Goal: Complete application form: Complete application form

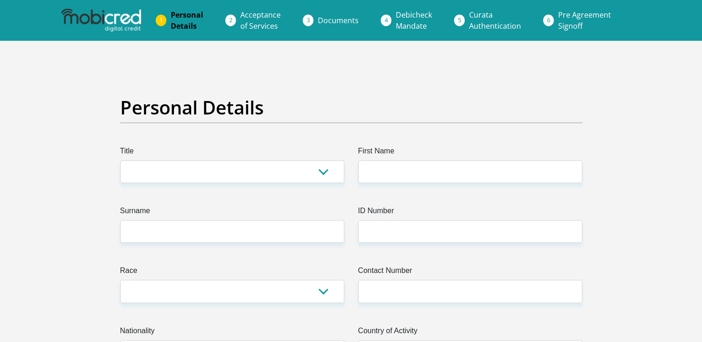
select select "Ms"
click at [120, 160] on select "Mr Ms Mrs Dr [PERSON_NAME]" at bounding box center [232, 171] width 224 height 23
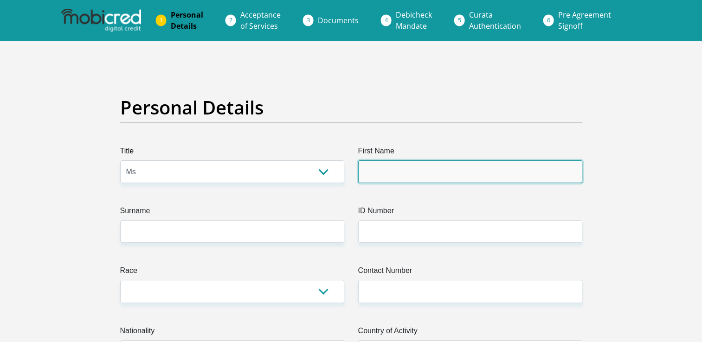
click at [501, 179] on input "First Name" at bounding box center [470, 171] width 224 height 23
type input "Zoleka"
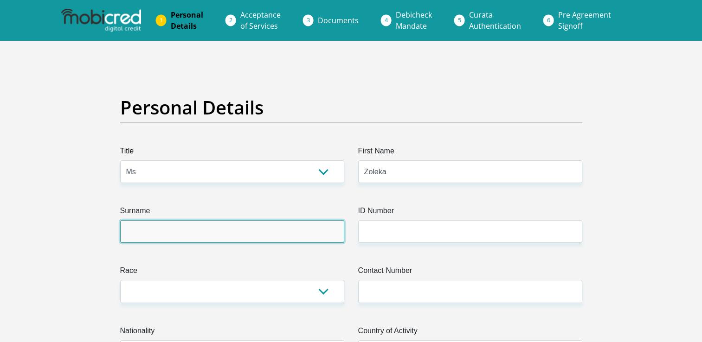
type input "Sishuba"
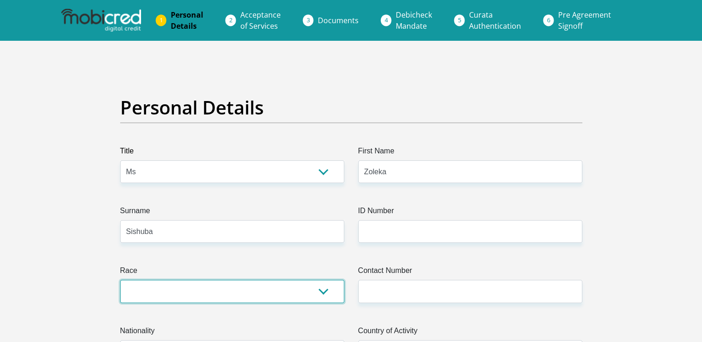
select select "1"
type input "0736555667"
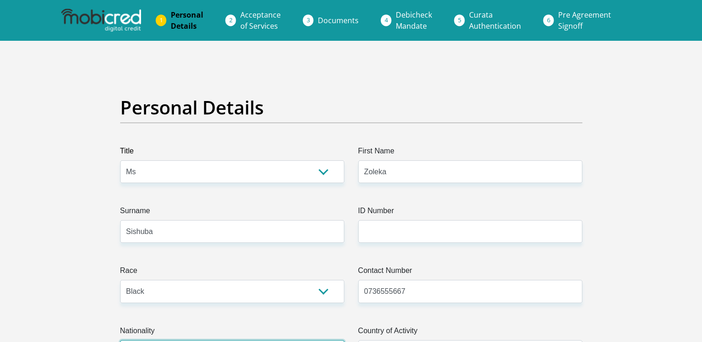
select select "ZAF"
type input "[STREET_ADDRESS]"
type input "[GEOGRAPHIC_DATA]"
type input "Vosloorus"
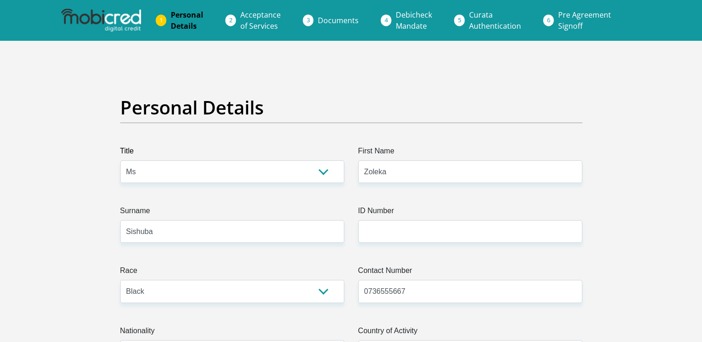
type input "Ekurhuleni"
type input "1475"
select select "Gauteng"
type input "[EMAIL_ADDRESS][DOMAIN_NAME]"
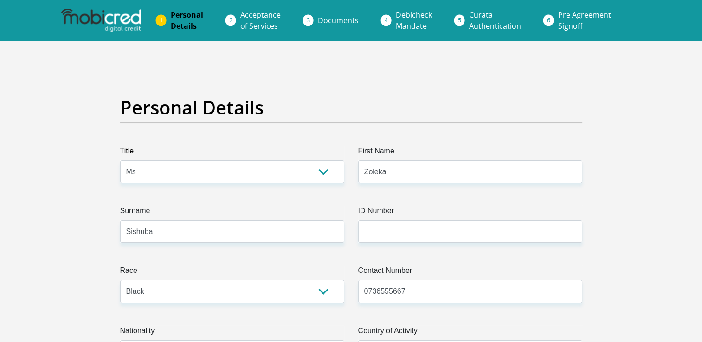
type input "Zoleka@12"
type input "7000"
type input "6500"
type input "1500"
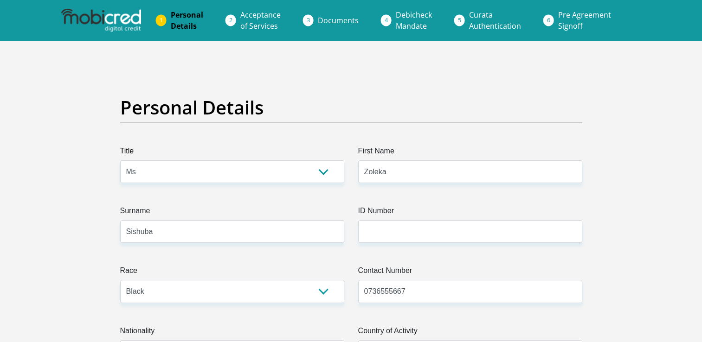
type input "00"
type input "800"
type input "00"
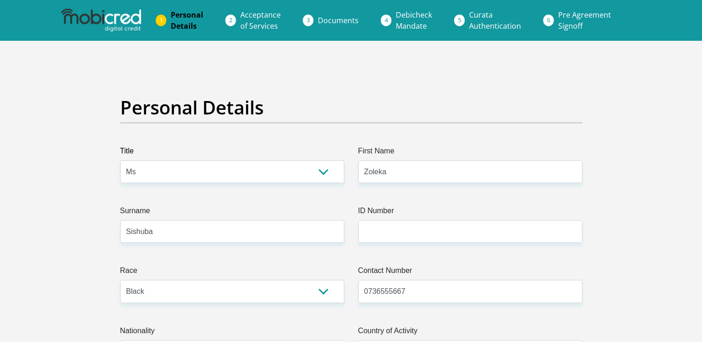
type input "00"
type input "Nonhlanhla"
type input "0846990660"
type input "Sphokazi"
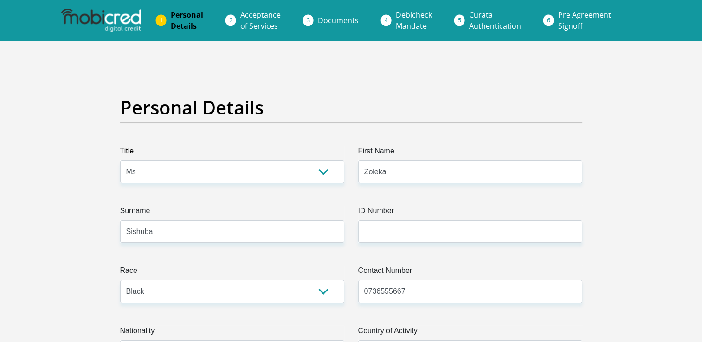
type input "Sishuba"
type input "10224206549"
type input "2342"
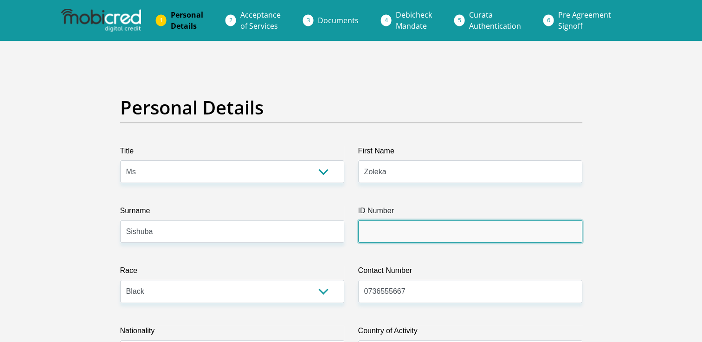
click at [373, 223] on input "ID Number" at bounding box center [470, 231] width 224 height 23
type input "9912140309086"
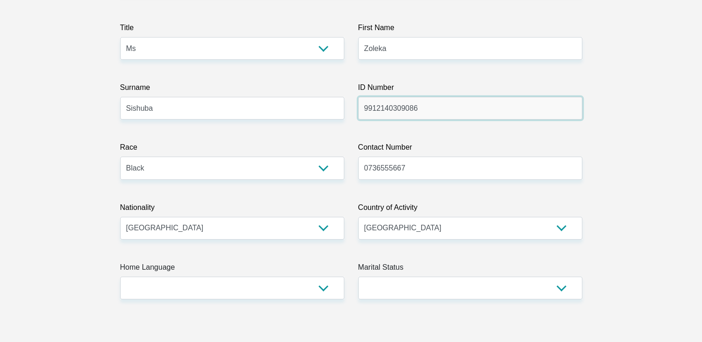
scroll to position [139, 0]
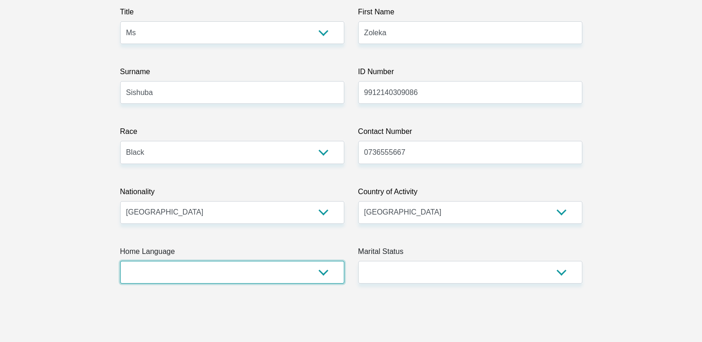
click at [327, 273] on select "Afrikaans English Sepedi South Ndebele Southern Sotho Swati Tsonga Tswana Venda…" at bounding box center [232, 272] width 224 height 23
select select "ven"
click at [120, 261] on select "Afrikaans English Sepedi South Ndebele Southern Sotho Swati Tsonga Tswana Venda…" at bounding box center [232, 272] width 224 height 23
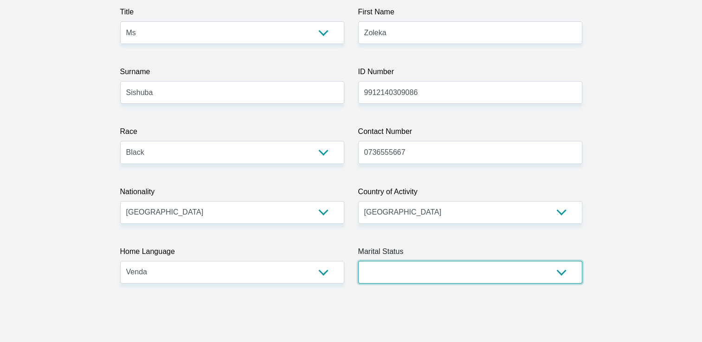
click at [563, 274] on select "Married ANC Single Divorced Widowed Married COP or Customary Law" at bounding box center [470, 272] width 224 height 23
select select "2"
click at [358, 261] on select "Married ANC Single Divorced Widowed Married COP or Customary Law" at bounding box center [470, 272] width 224 height 23
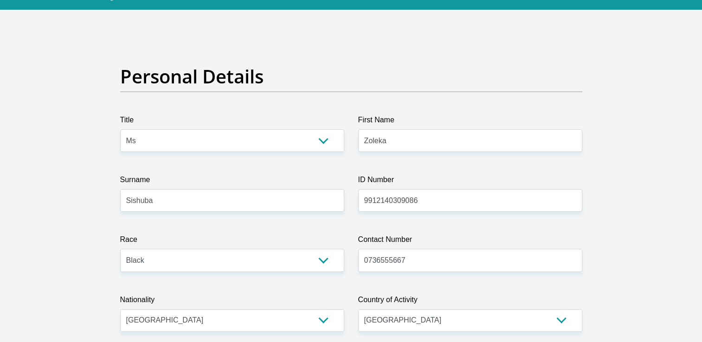
scroll to position [0, 0]
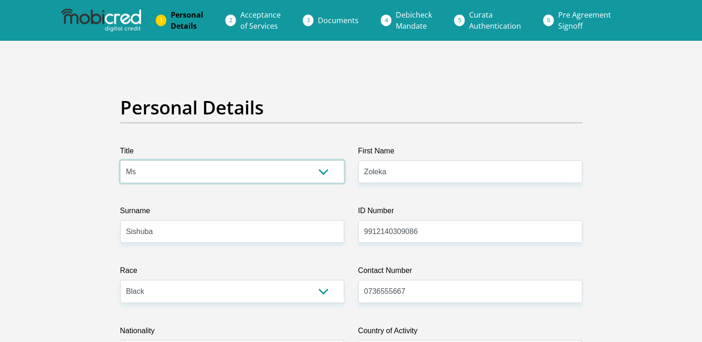
click at [324, 174] on select "Mr Ms Mrs Dr [PERSON_NAME]" at bounding box center [232, 171] width 224 height 23
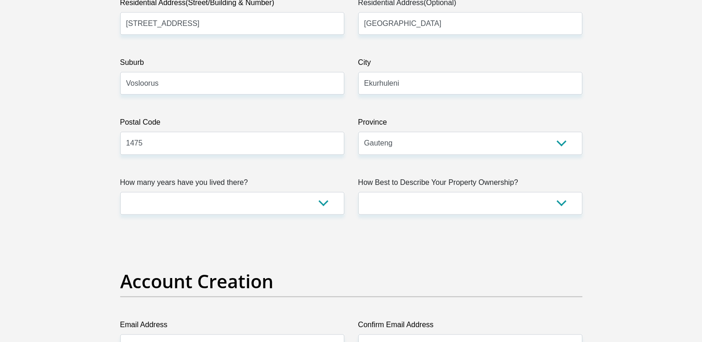
scroll to position [557, 0]
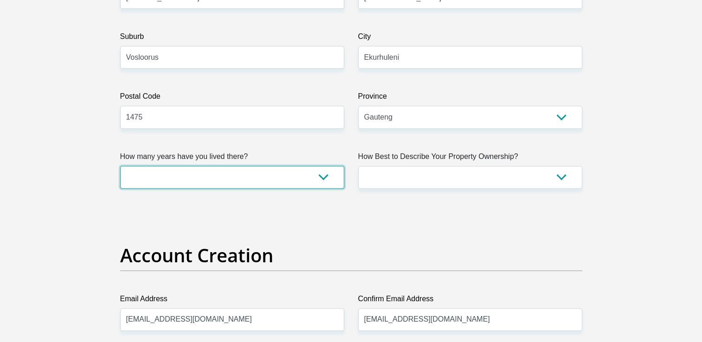
click at [325, 180] on select "less than 1 year 1-3 years 3-5 years 5+ years" at bounding box center [232, 177] width 224 height 23
select select "5"
click at [120, 166] on select "less than 1 year 1-3 years 3-5 years 5+ years" at bounding box center [232, 177] width 224 height 23
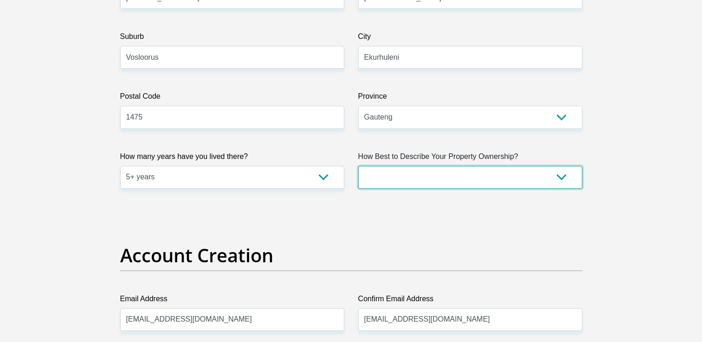
click at [563, 177] on select "Owned Rented Family Owned Company Dwelling" at bounding box center [470, 177] width 224 height 23
select select "parents"
click at [358, 166] on select "Owned Rented Family Owned Company Dwelling" at bounding box center [470, 177] width 224 height 23
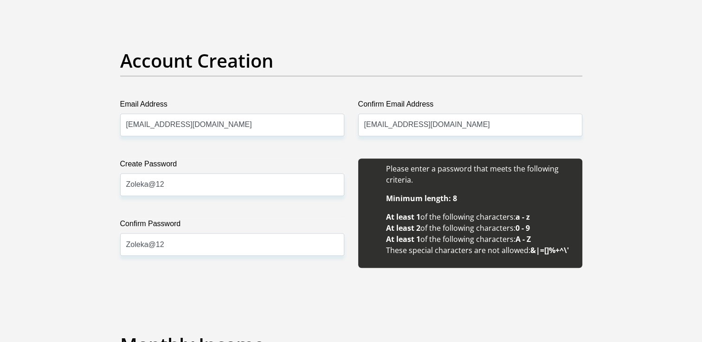
scroll to position [788, 0]
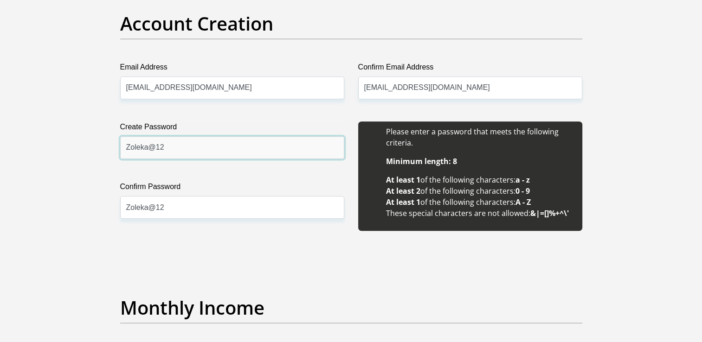
click at [266, 142] on input "Zoleka@12" at bounding box center [232, 147] width 224 height 23
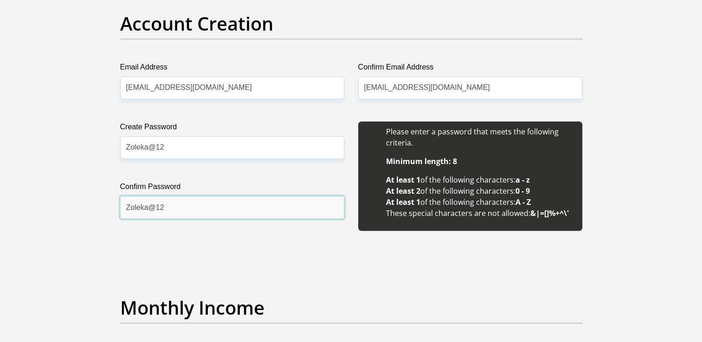
click at [286, 215] on input "Zoleka@12" at bounding box center [232, 207] width 224 height 23
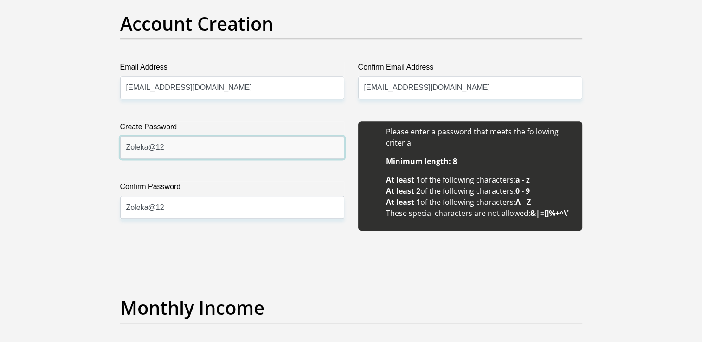
click at [215, 141] on input "Zoleka@12" at bounding box center [232, 147] width 224 height 23
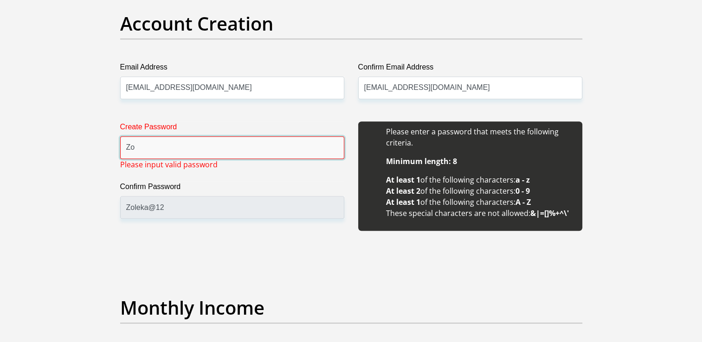
type input "Z"
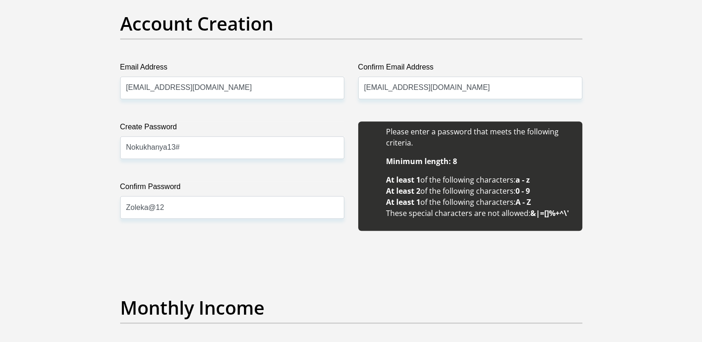
drag, startPoint x: 242, startPoint y: 263, endPoint x: 245, endPoint y: 232, distance: 30.7
click at [240, 155] on input "Nokukhanya13#" at bounding box center [232, 147] width 224 height 23
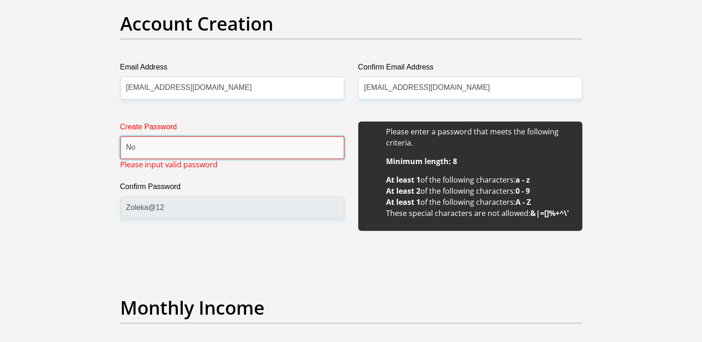
type input "N"
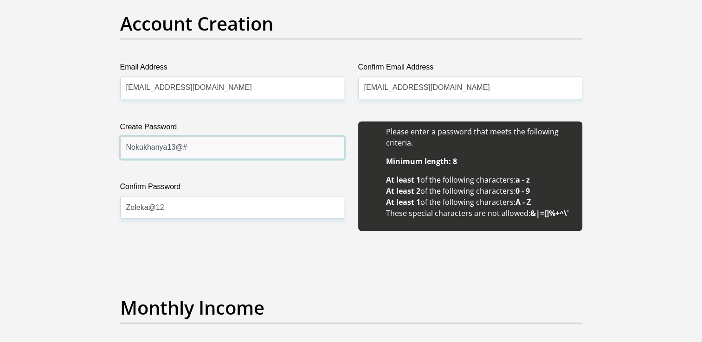
click at [239, 144] on input "Nokukhanya13@#" at bounding box center [232, 147] width 224 height 23
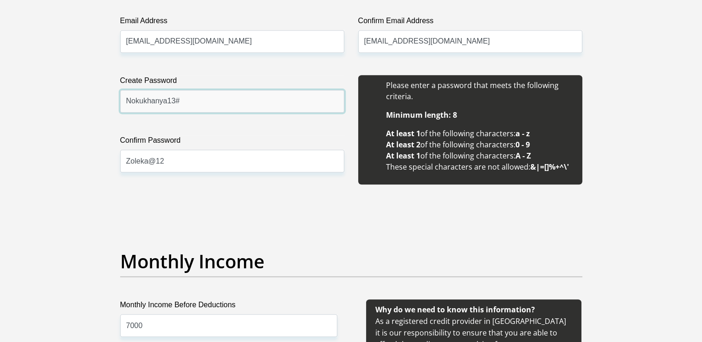
click at [194, 103] on input "Nokukhanya13#" at bounding box center [232, 101] width 224 height 23
type input "Nokukhanya13"
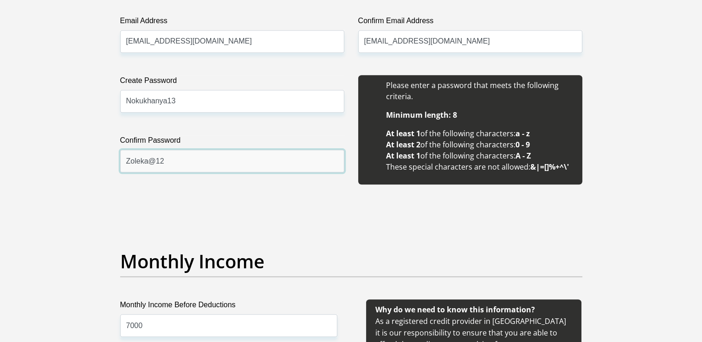
click at [232, 166] on input "Zoleka@12" at bounding box center [232, 161] width 224 height 23
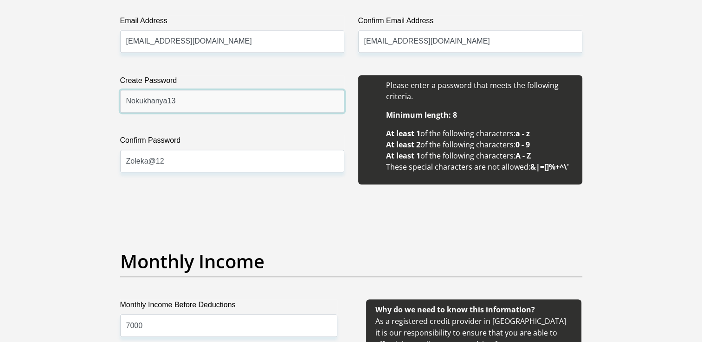
click at [203, 96] on input "Nokukhanya13" at bounding box center [232, 101] width 224 height 23
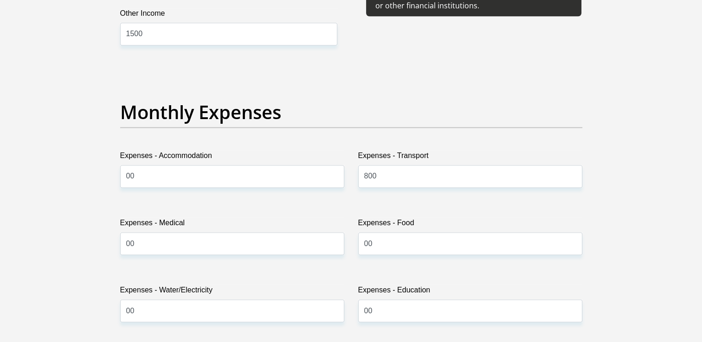
scroll to position [1252, 0]
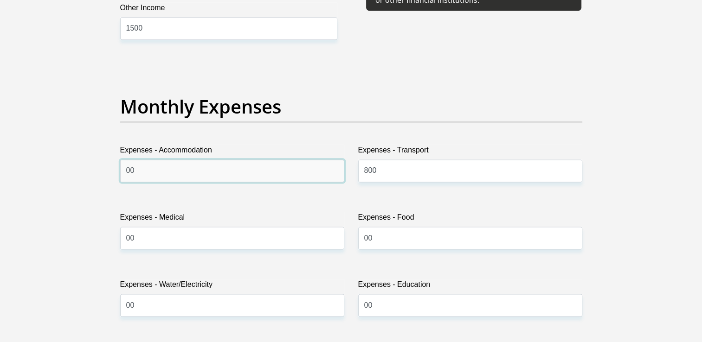
drag, startPoint x: 184, startPoint y: 170, endPoint x: 197, endPoint y: 165, distance: 14.0
click at [184, 169] on input "00" at bounding box center [232, 171] width 224 height 23
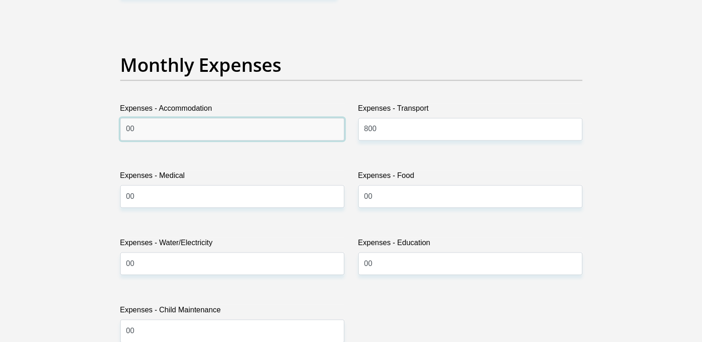
scroll to position [1345, 0]
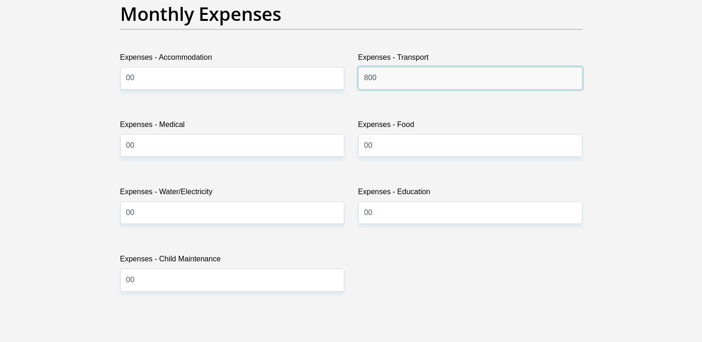
click at [403, 75] on input "800" at bounding box center [470, 78] width 224 height 23
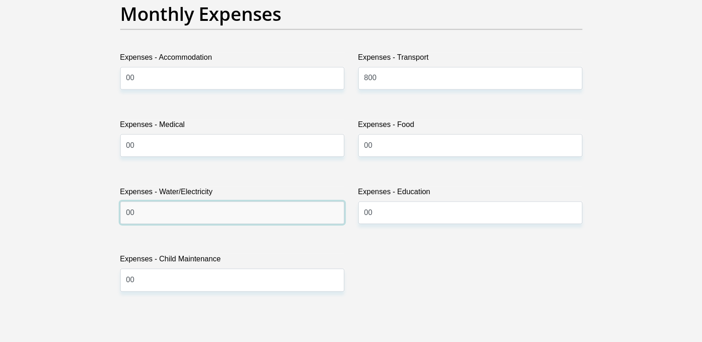
click at [224, 201] on input "00" at bounding box center [232, 212] width 224 height 23
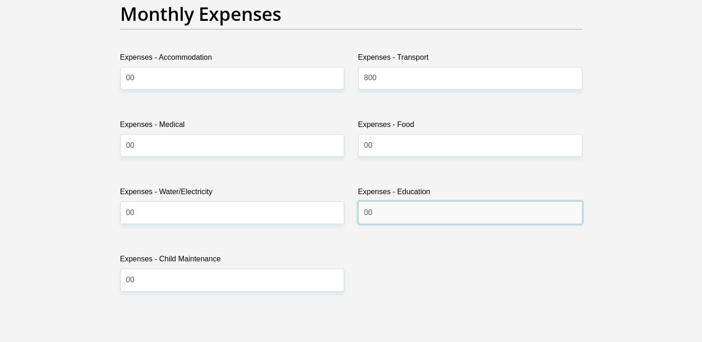
click at [387, 203] on input "00" at bounding box center [470, 212] width 224 height 23
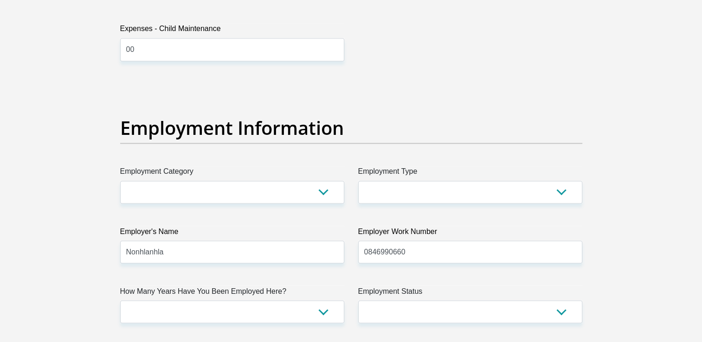
scroll to position [1577, 0]
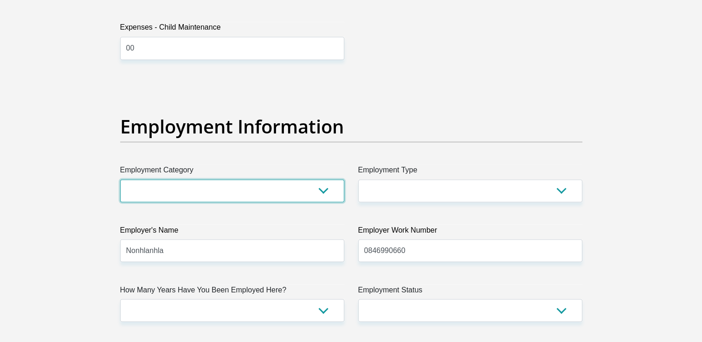
click at [324, 190] on select "AGRICULTURE ALCOHOL & TOBACCO CONSTRUCTION MATERIALS METALLURGY EQUIPMENT FOR R…" at bounding box center [232, 190] width 224 height 23
select select "17"
click at [120, 179] on select "AGRICULTURE ALCOHOL & TOBACCO CONSTRUCTION MATERIALS METALLURGY EQUIPMENT FOR R…" at bounding box center [232, 190] width 224 height 23
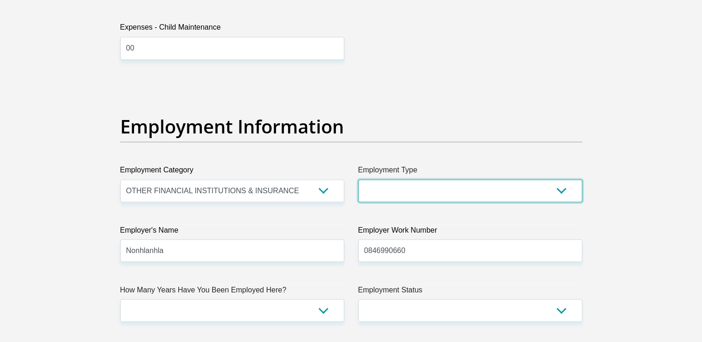
click at [562, 192] on select "College/Lecturer Craft Seller Creative Driver Executive Farmer Forces - Non Com…" at bounding box center [470, 190] width 224 height 23
select select "Office Staff/Clerk"
click at [358, 179] on select "College/Lecturer Craft Seller Creative Driver Executive Farmer Forces - Non Com…" at bounding box center [470, 190] width 224 height 23
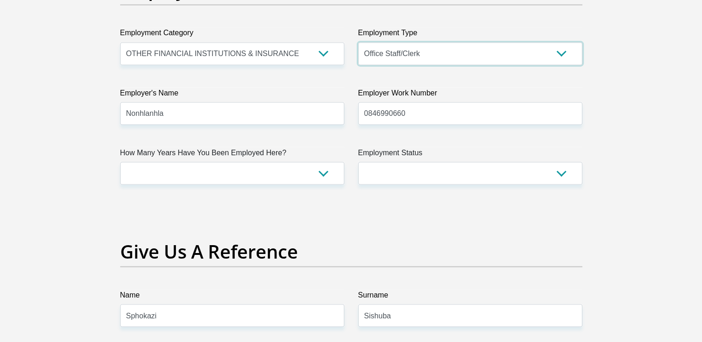
scroll to position [1716, 0]
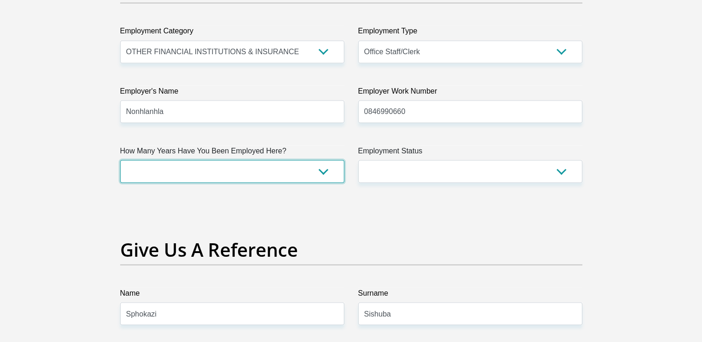
click at [321, 171] on select "less than 1 year 1-3 years 3-5 years 5+ years" at bounding box center [232, 171] width 224 height 23
select select "6"
click at [120, 160] on select "less than 1 year 1-3 years 3-5 years 5+ years" at bounding box center [232, 171] width 224 height 23
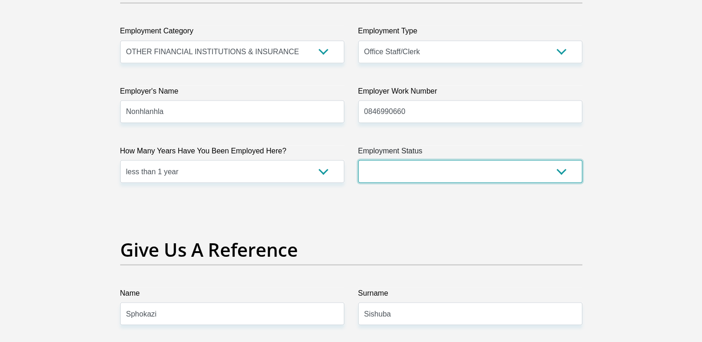
click at [570, 169] on select "Permanent/Full-time Part-time/Casual [DEMOGRAPHIC_DATA] Worker Self-Employed Ho…" at bounding box center [470, 171] width 224 height 23
click at [358, 160] on select "Permanent/Full-time Part-time/Casual [DEMOGRAPHIC_DATA] Worker Self-Employed Ho…" at bounding box center [470, 171] width 224 height 23
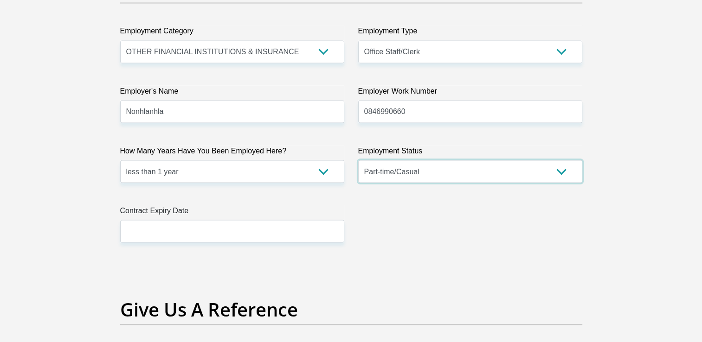
scroll to position [1809, 0]
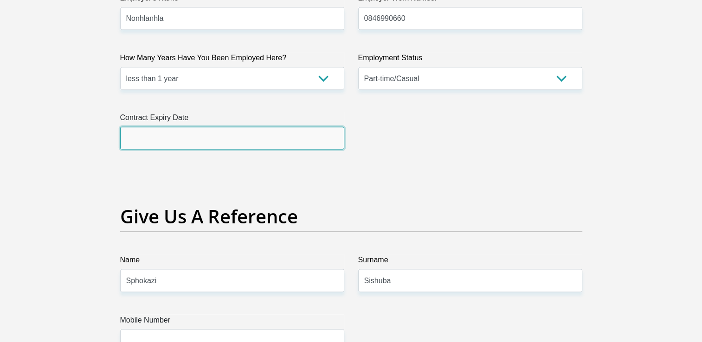
click at [239, 145] on input "text" at bounding box center [232, 138] width 224 height 23
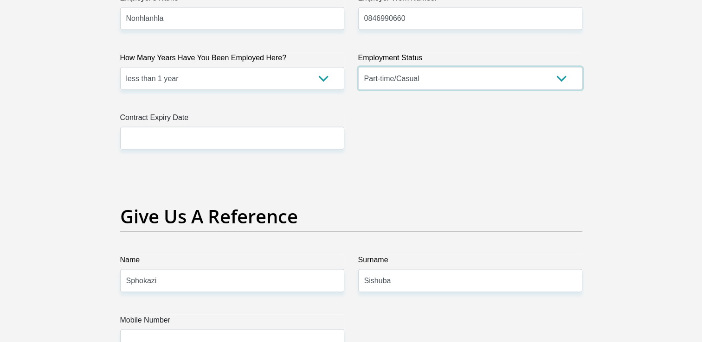
click at [561, 81] on select "Permanent/Full-time Part-time/Casual [DEMOGRAPHIC_DATA] Worker Self-Employed Ho…" at bounding box center [470, 78] width 224 height 23
select select "1"
click at [358, 67] on select "Permanent/Full-time Part-time/Casual [DEMOGRAPHIC_DATA] Worker Self-Employed Ho…" at bounding box center [470, 78] width 224 height 23
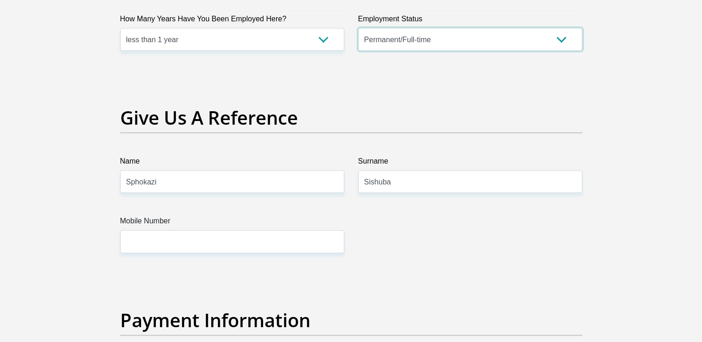
scroll to position [1902, 0]
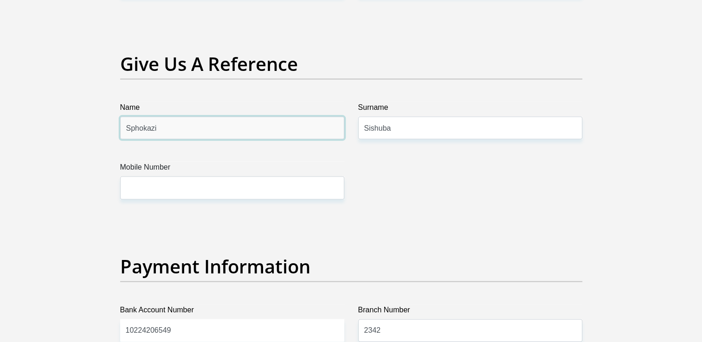
click at [191, 126] on input "Sphokazi" at bounding box center [232, 128] width 224 height 23
type input "S"
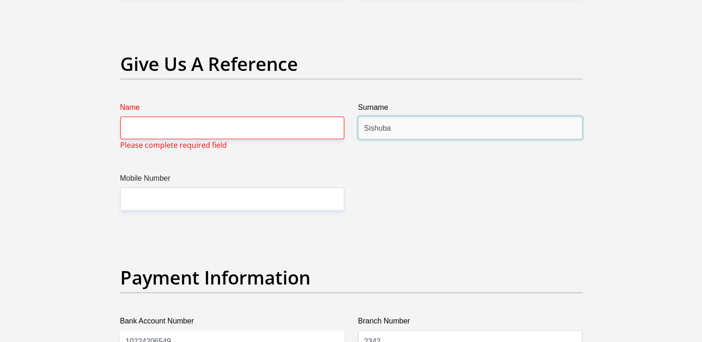
click at [403, 128] on input "Sishuba" at bounding box center [470, 128] width 224 height 23
type input "S"
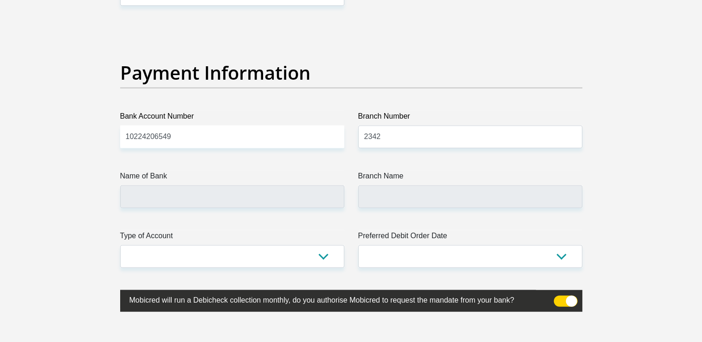
scroll to position [2087, 0]
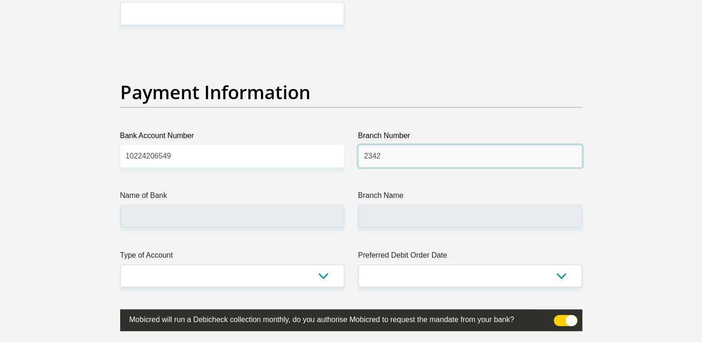
click at [410, 155] on input "2342" at bounding box center [470, 156] width 224 height 23
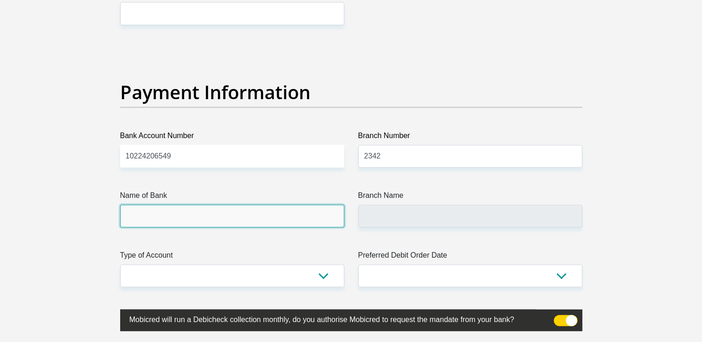
click at [222, 218] on input "Name of Bank" at bounding box center [232, 216] width 224 height 23
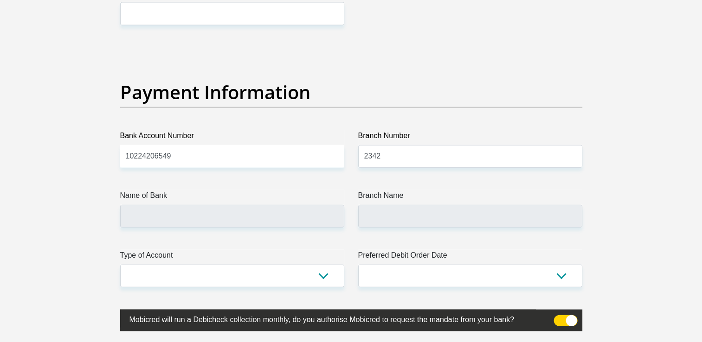
click at [229, 201] on label "Name of Bank" at bounding box center [232, 197] width 224 height 15
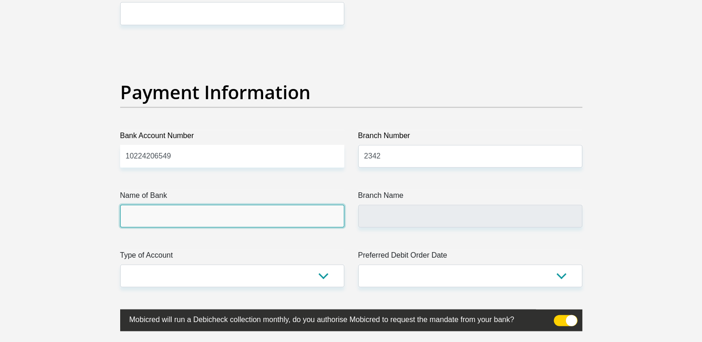
click at [229, 205] on input "Name of Bank" at bounding box center [232, 216] width 224 height 23
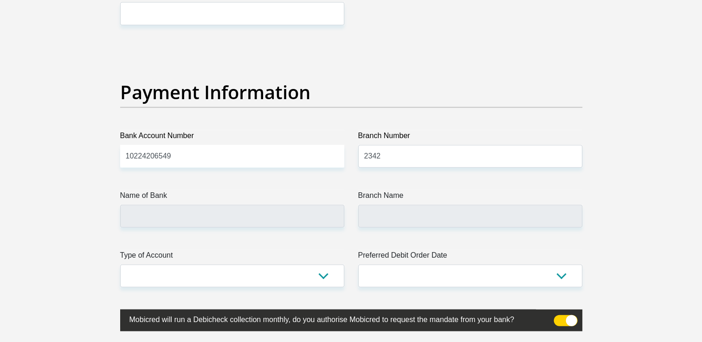
click at [462, 199] on label "Branch Name" at bounding box center [470, 197] width 224 height 15
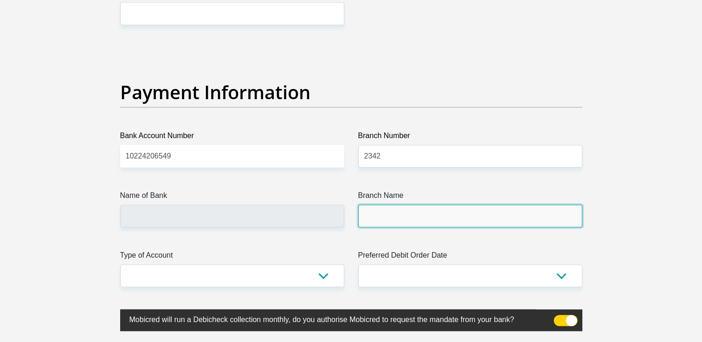
click at [462, 205] on input "Branch Name" at bounding box center [470, 216] width 224 height 23
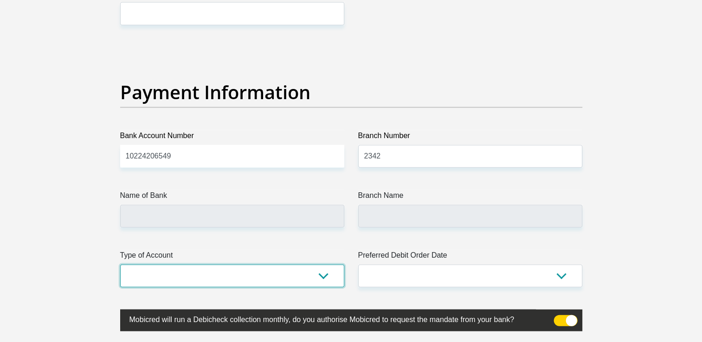
drag, startPoint x: 192, startPoint y: 275, endPoint x: 193, endPoint y: 270, distance: 5.2
click at [192, 274] on select "Cheque Savings" at bounding box center [232, 276] width 224 height 23
select select "SAV"
click at [120, 265] on select "Cheque Savings" at bounding box center [232, 276] width 224 height 23
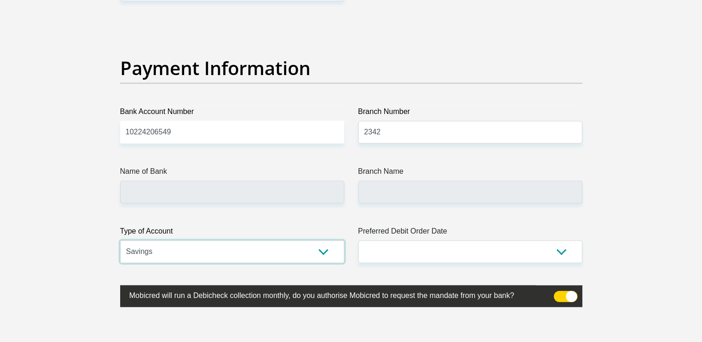
scroll to position [2134, 0]
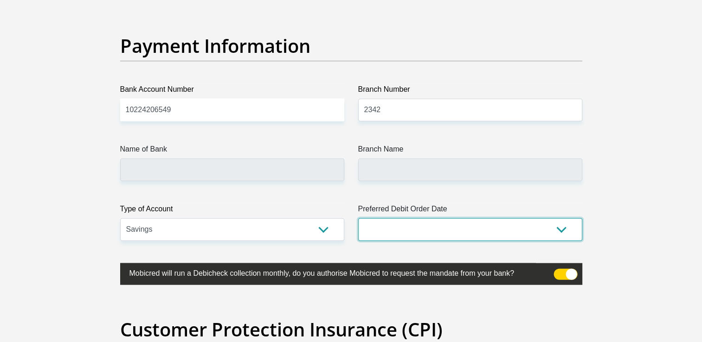
click at [564, 227] on select "1st 2nd 3rd 4th 5th 7th 18th 19th 20th 21st 22nd 23rd 24th 25th 26th 27th 28th …" at bounding box center [470, 229] width 224 height 23
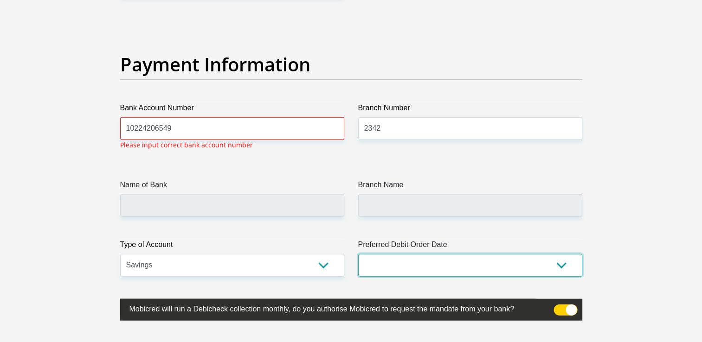
scroll to position [2115, 0]
select select "2"
click at [358, 255] on select "1st 2nd 3rd 4th 5th 7th 18th 19th 20th 21st 22nd 23rd 24th 25th 26th 27th 28th …" at bounding box center [470, 266] width 224 height 23
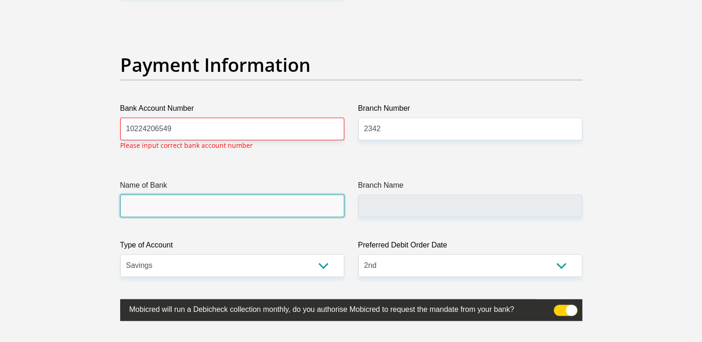
click at [163, 205] on input "Name of Bank" at bounding box center [232, 206] width 224 height 23
click at [187, 207] on input "Name of Bank" at bounding box center [232, 206] width 224 height 23
click at [191, 205] on input "Name of Bank" at bounding box center [232, 206] width 224 height 23
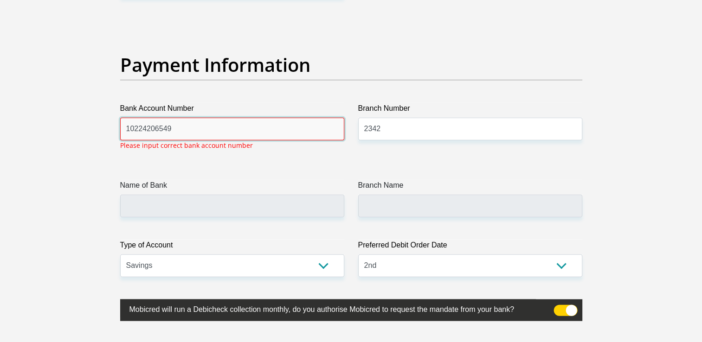
click at [189, 125] on input "10224206549" at bounding box center [232, 129] width 224 height 23
type input "1"
type input "10224206549"
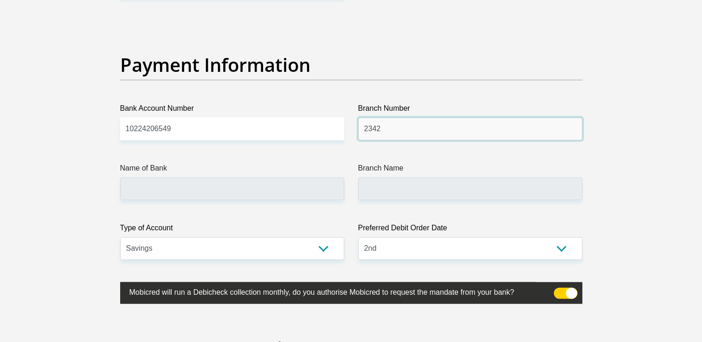
click at [404, 131] on input "2342" at bounding box center [470, 129] width 224 height 23
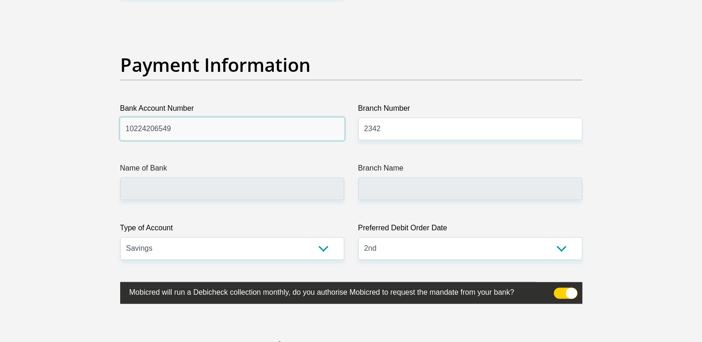
click at [208, 133] on input "10224206549" at bounding box center [232, 129] width 224 height 23
